Goal: Information Seeking & Learning: Learn about a topic

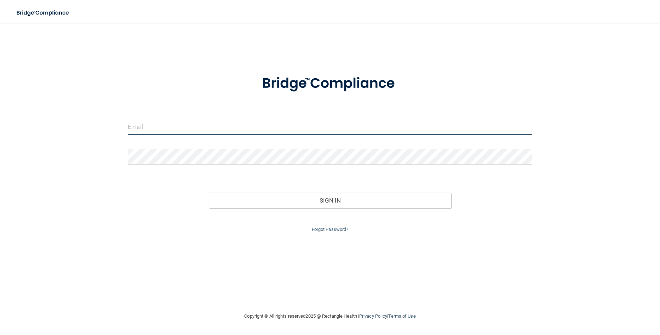
click at [153, 125] on input "email" at bounding box center [330, 127] width 404 height 16
type input "[PERSON_NAME][EMAIL_ADDRESS][DOMAIN_NAME]"
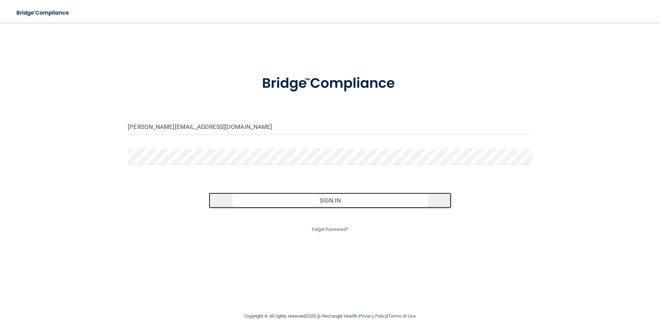
click at [325, 199] on button "Sign In" at bounding box center [330, 200] width 242 height 16
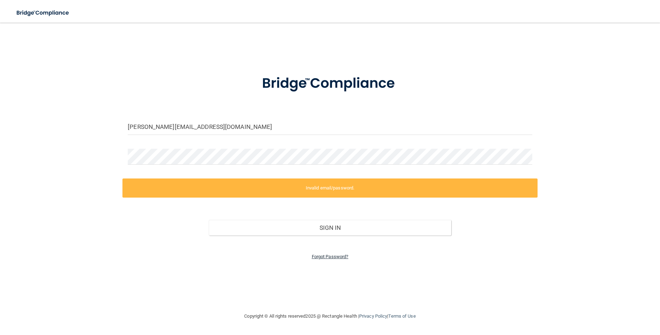
click at [329, 255] on link "Forgot Password?" at bounding box center [330, 256] width 37 height 5
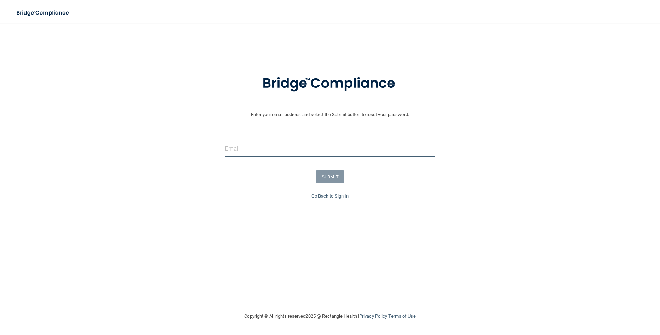
click at [290, 144] on input "email" at bounding box center [330, 148] width 210 height 16
type input "[PERSON_NAME][EMAIL_ADDRESS][DOMAIN_NAME]"
click at [329, 180] on button "SUBMIT" at bounding box center [330, 176] width 29 height 13
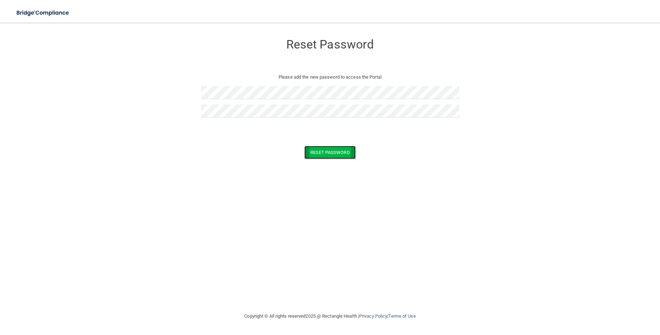
click at [341, 150] on button "Reset Password" at bounding box center [329, 152] width 51 height 13
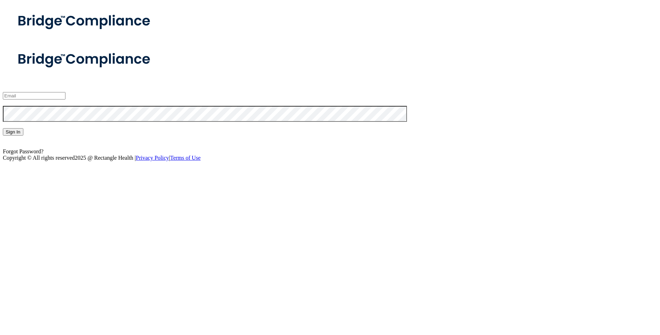
type input "[PERSON_NAME][EMAIL_ADDRESS][DOMAIN_NAME]"
click at [23, 135] on button "Sign In" at bounding box center [13, 131] width 21 height 7
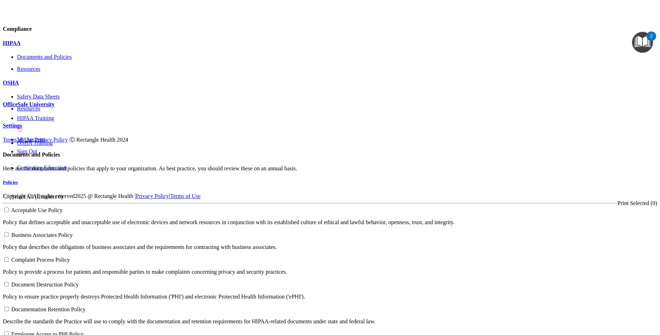
click at [42, 108] on p "OfficeSafe University" at bounding box center [330, 104] width 654 height 6
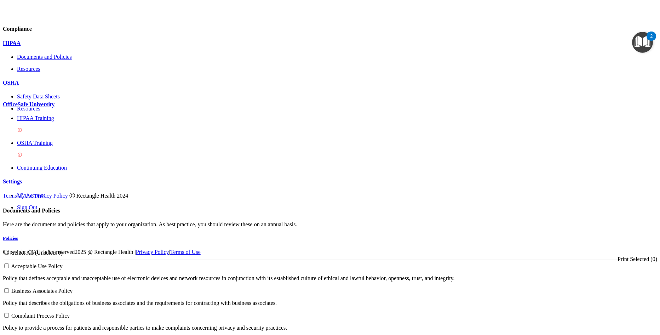
click at [42, 121] on p "HIPAA Training" at bounding box center [337, 118] width 640 height 6
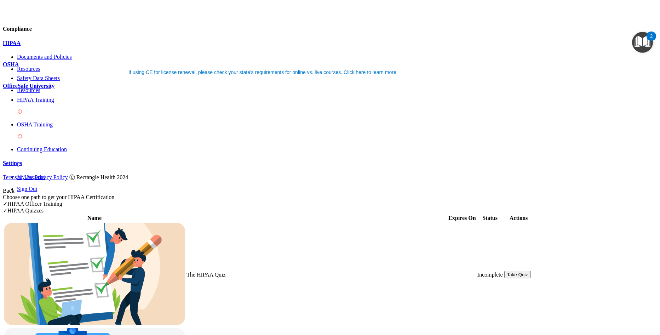
click at [512, 207] on div "✓ HIPAA Quizzes" at bounding box center [330, 210] width 654 height 7
click at [517, 207] on div "✓ HIPAA Quizzes" at bounding box center [330, 210] width 654 height 7
click at [531, 271] on button "Take Quiz" at bounding box center [517, 274] width 27 height 7
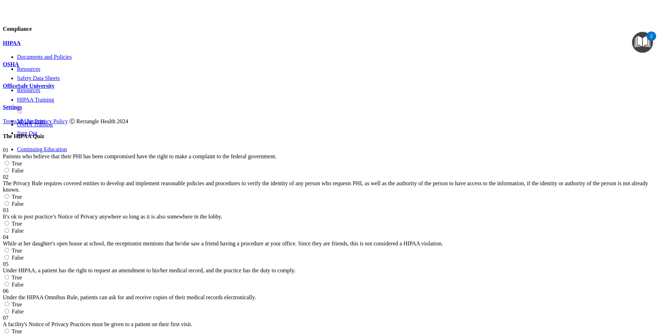
click at [9, 161] on input "True" at bounding box center [7, 163] width 5 height 5
radio input "true"
click at [9, 201] on input "False" at bounding box center [7, 203] width 5 height 5
radio input "true"
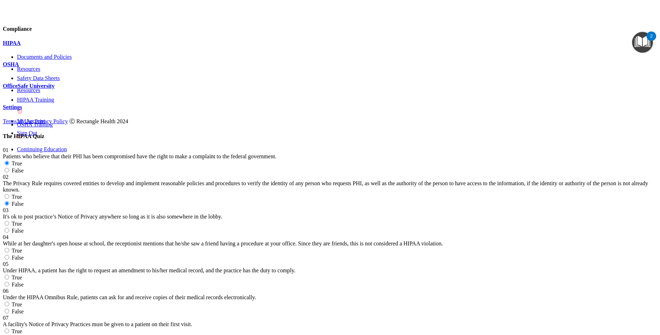
click at [9, 221] on input "True" at bounding box center [7, 223] width 5 height 5
radio input "true"
click at [9, 255] on input "False" at bounding box center [7, 257] width 5 height 5
radio input "true"
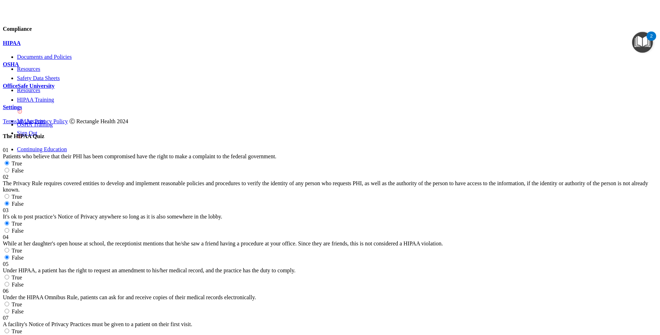
scroll to position [248, 0]
click at [9, 275] on input "True" at bounding box center [7, 277] width 5 height 5
radio input "true"
click at [9, 308] on input "False" at bounding box center [7, 310] width 5 height 5
radio input "true"
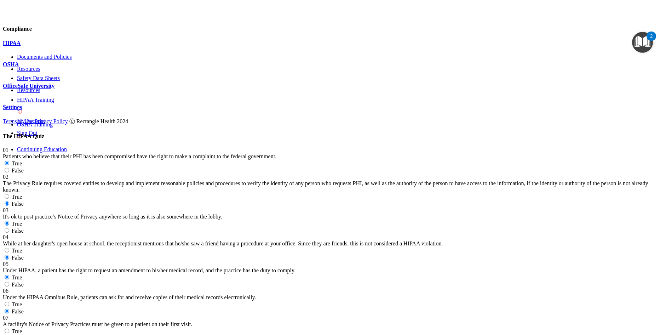
click at [9, 328] on input "True" at bounding box center [7, 330] width 5 height 5
radio input "true"
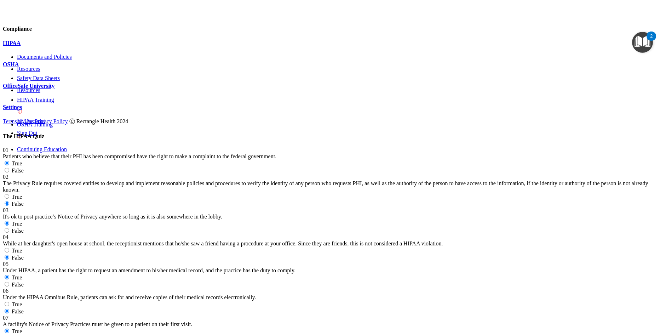
radio input "true"
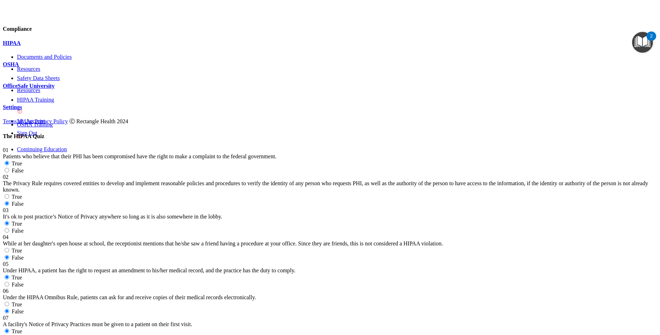
radio input "true"
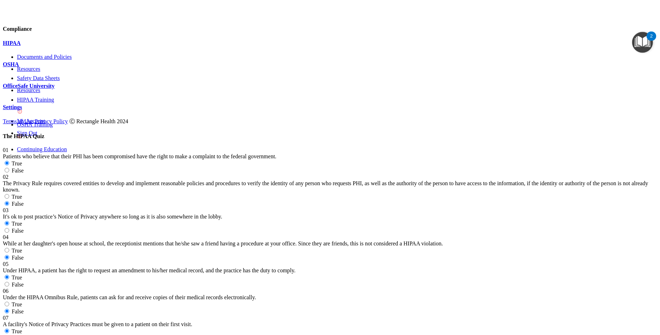
radio input "true"
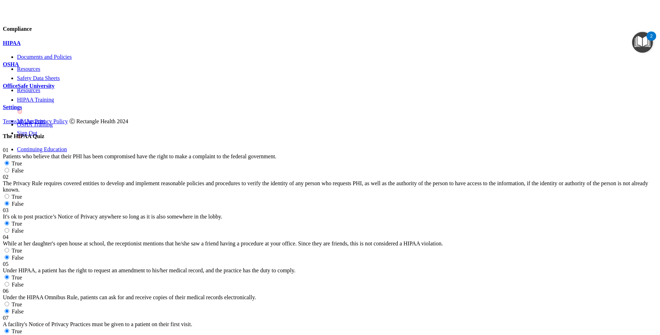
scroll to position [672, 0]
radio input "true"
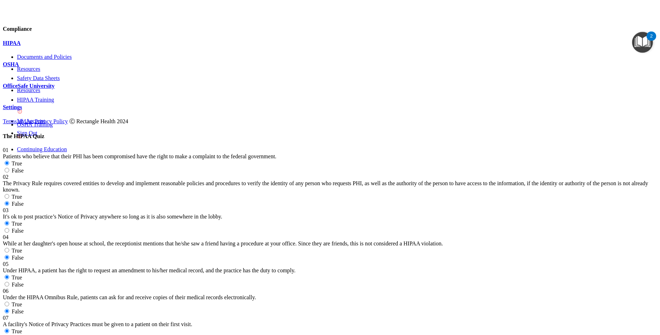
radio input "true"
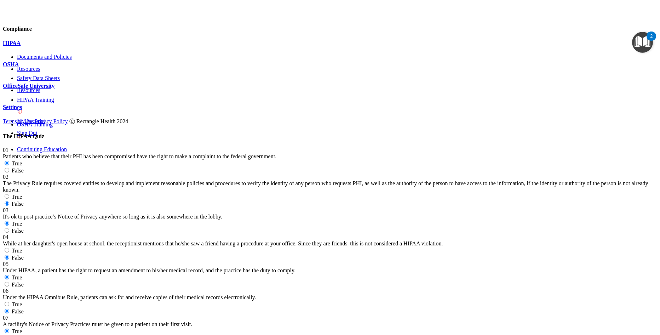
radio input "true"
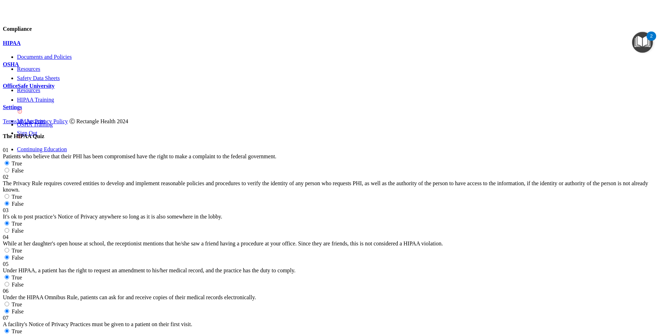
radio input "true"
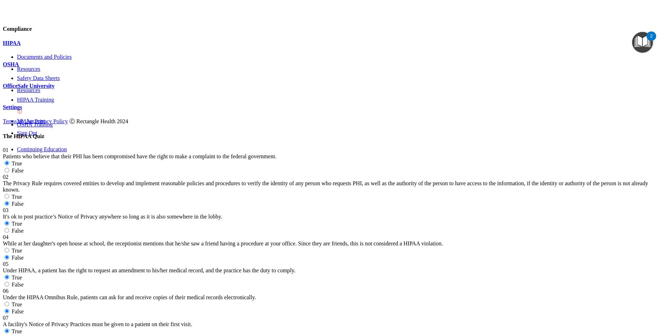
scroll to position [1061, 0]
radio input "true"
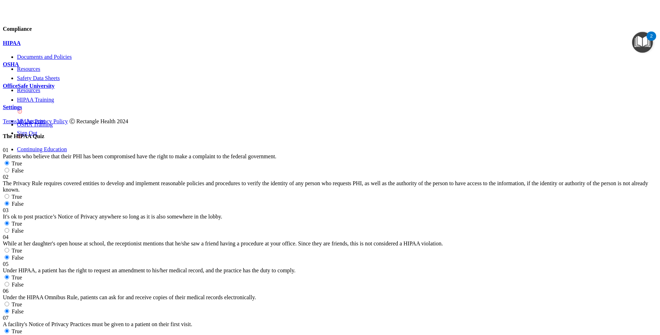
radio input "true"
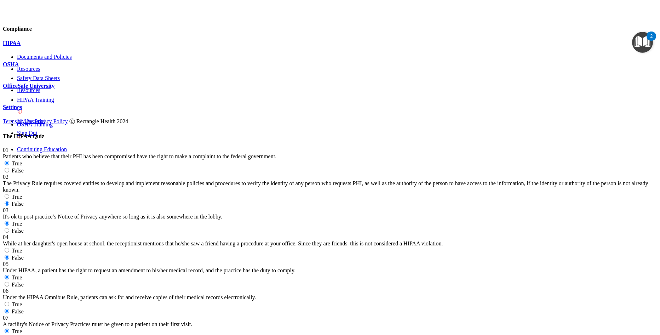
radio input "true"
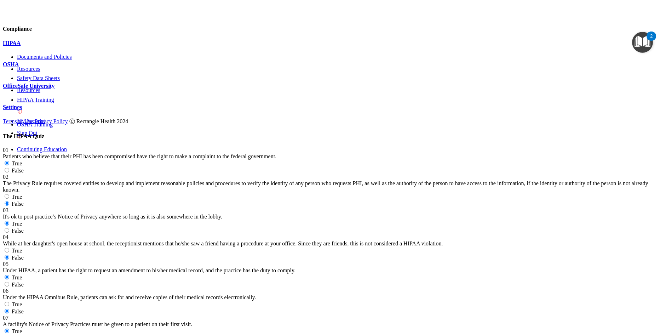
scroll to position [1387, 0]
radio input "true"
drag, startPoint x: 445, startPoint y: 92, endPoint x: 441, endPoint y: 92, distance: 3.9
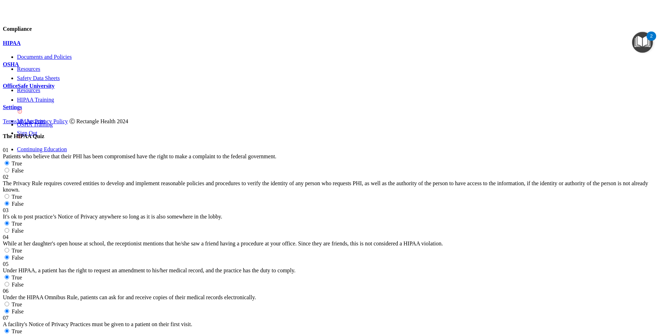
radio input "true"
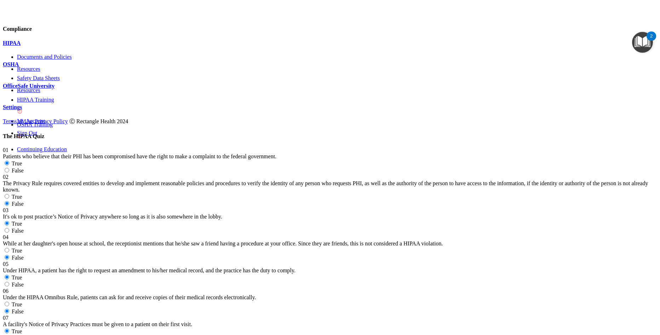
radio input "true"
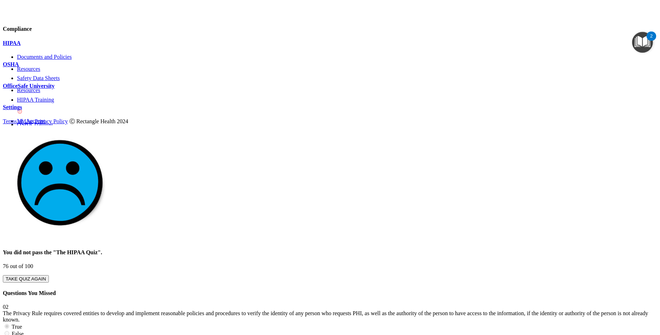
click at [22, 323] on label "True" at bounding box center [12, 326] width 19 height 6
